Goal: Task Accomplishment & Management: Use online tool/utility

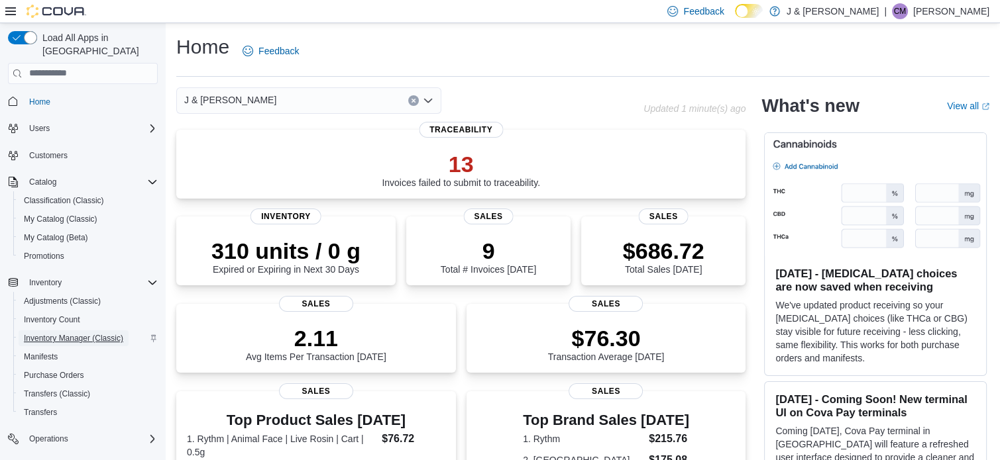
click at [105, 333] on span "Inventory Manager (Classic)" at bounding box center [73, 338] width 99 height 11
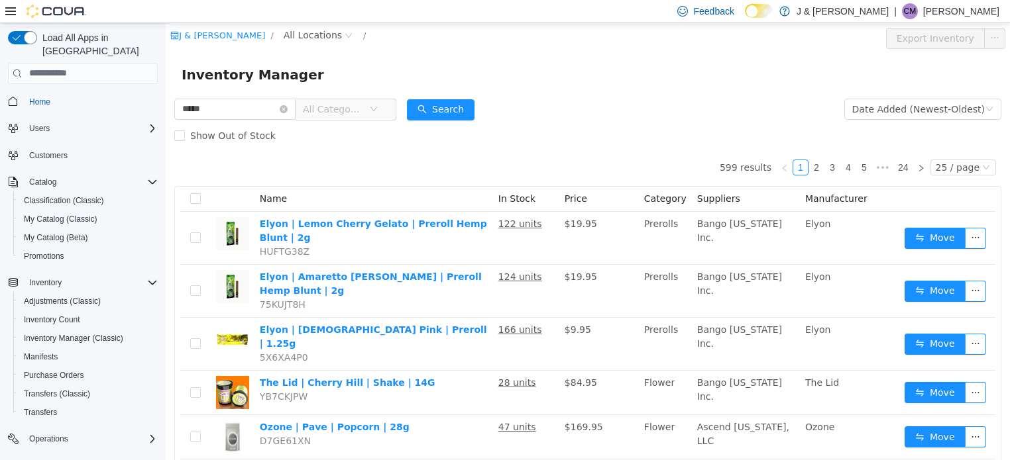
type input "*****"
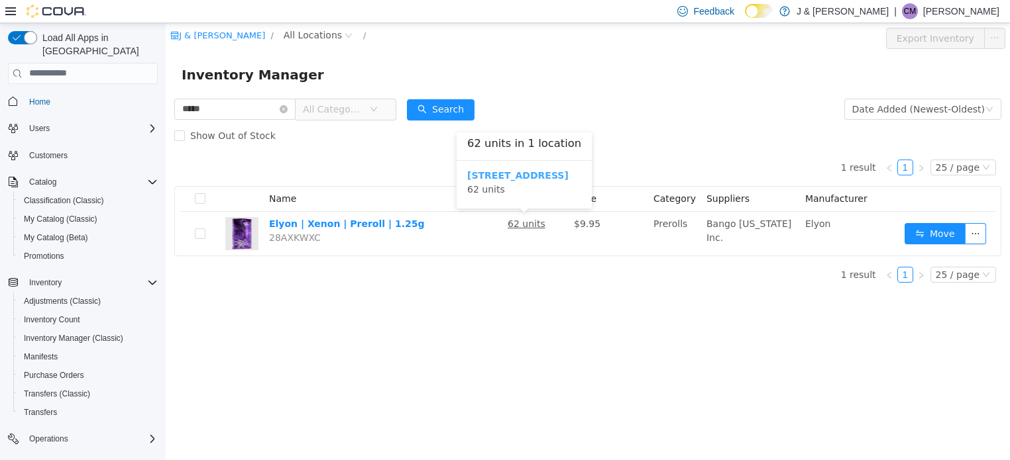
click at [504, 175] on b "[STREET_ADDRESS]" at bounding box center [517, 175] width 101 height 11
